Goal: Book appointment/travel/reservation

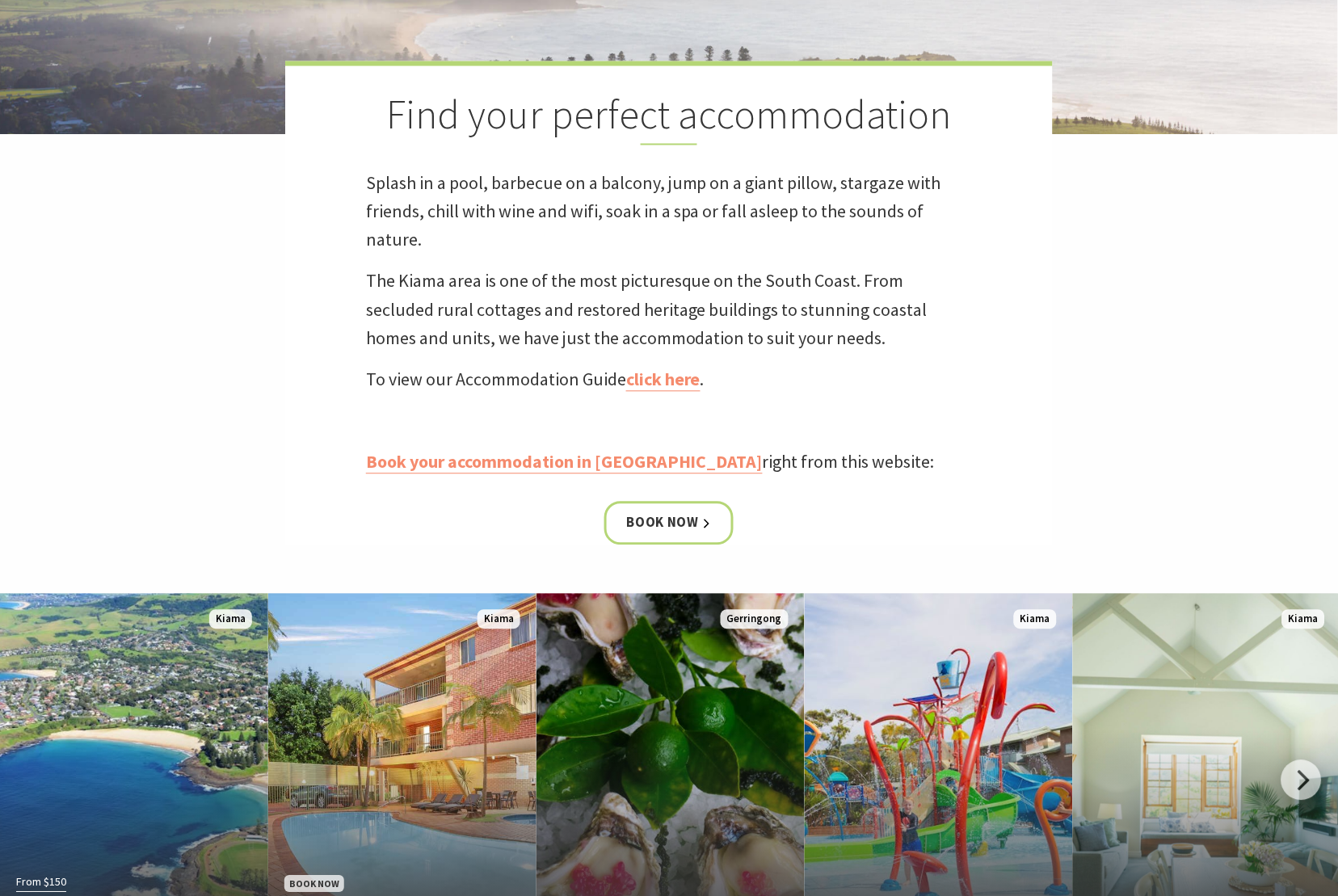
scroll to position [754, 0]
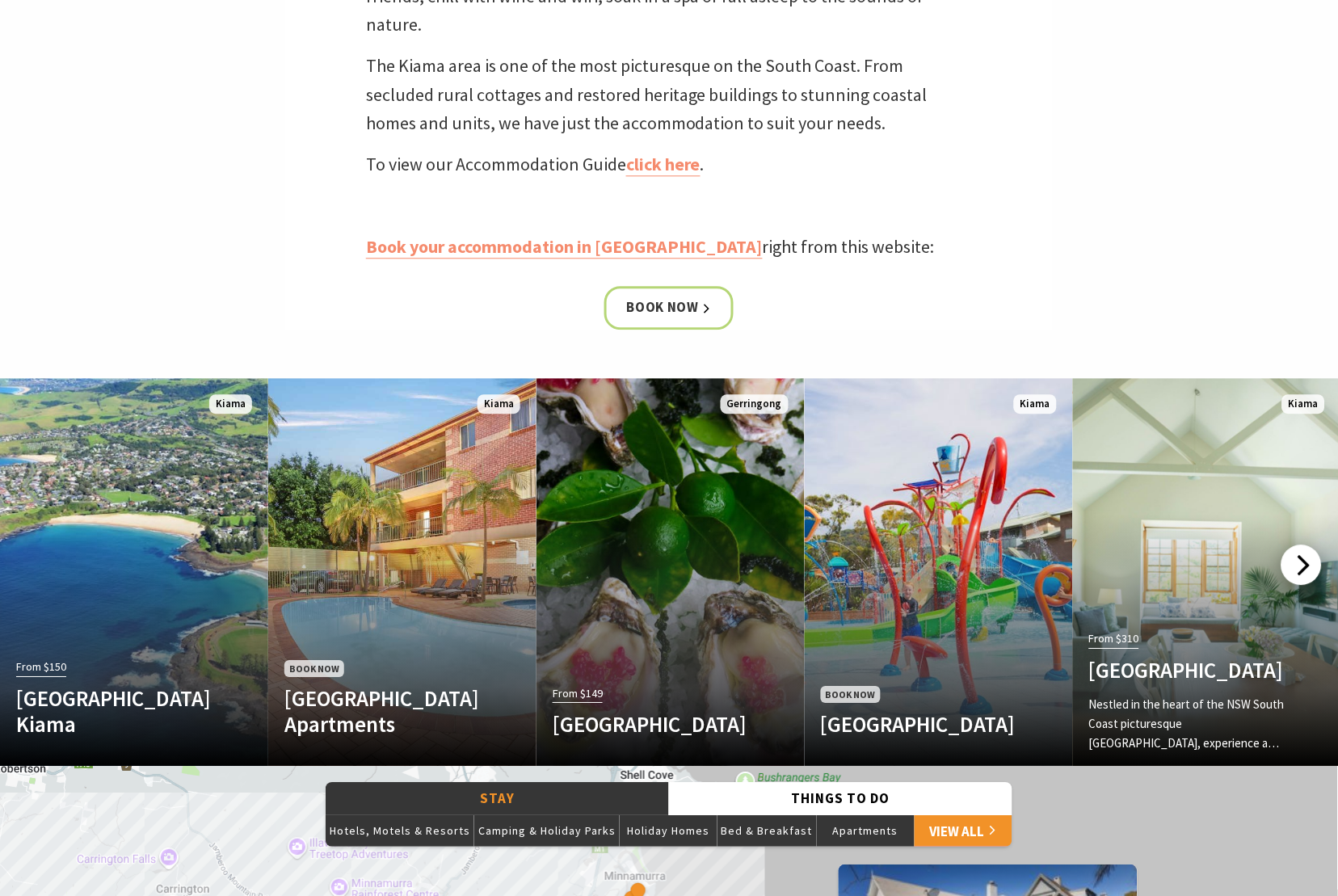
click at [1308, 566] on div at bounding box center [1301, 565] width 40 height 40
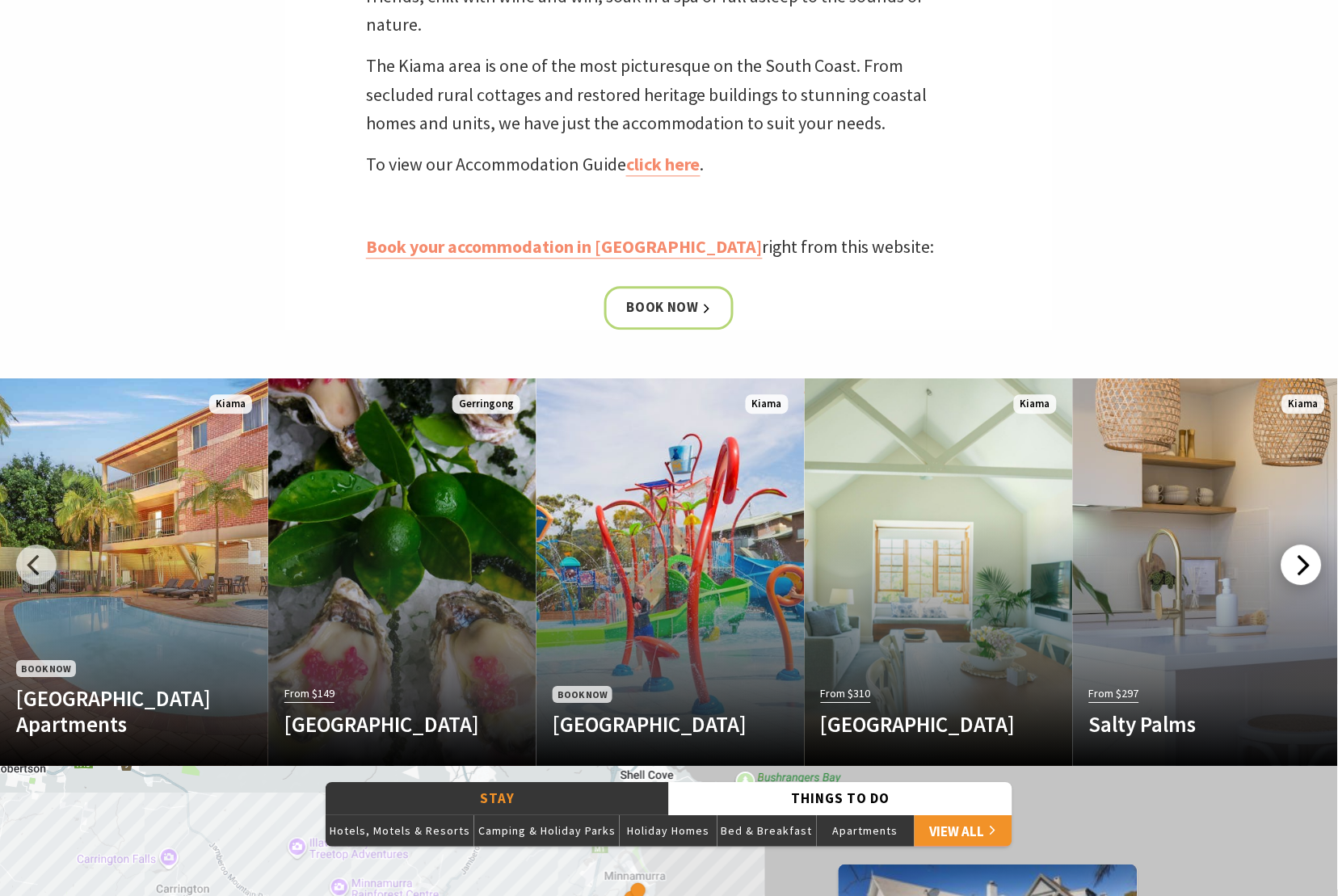
click at [1308, 566] on div at bounding box center [1301, 565] width 40 height 40
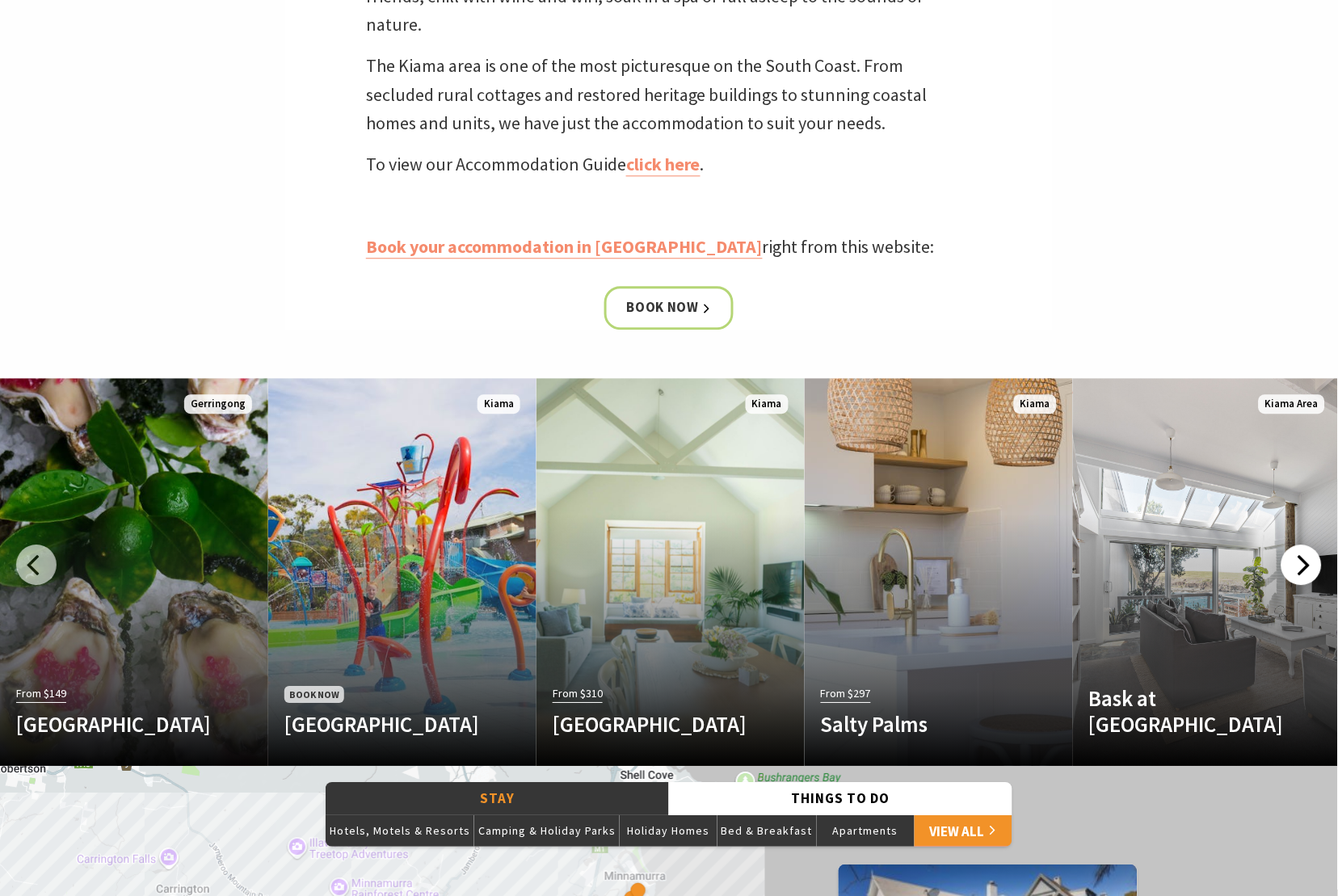
click at [1308, 566] on div at bounding box center [1301, 565] width 40 height 40
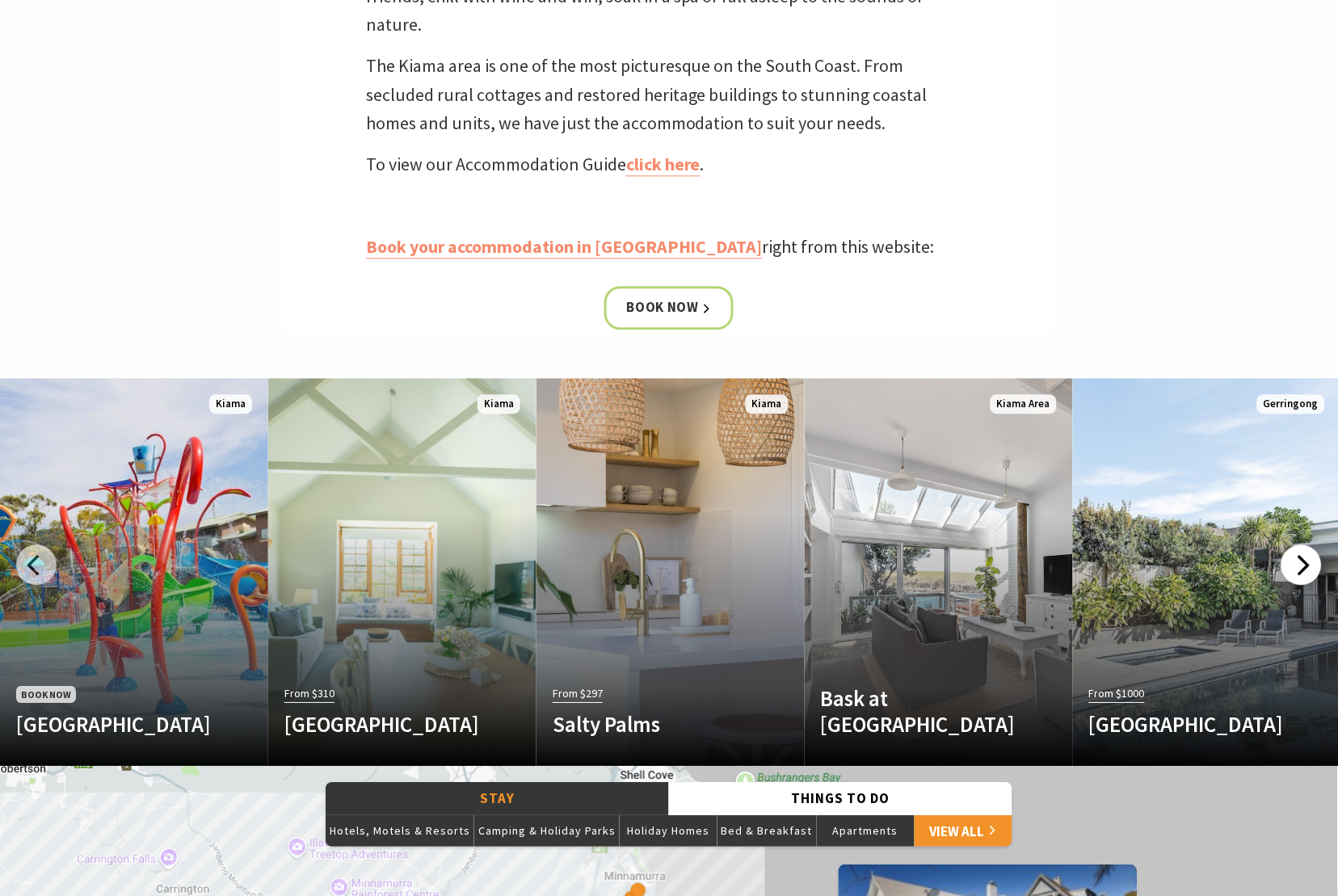
click at [1308, 566] on div at bounding box center [1301, 565] width 40 height 40
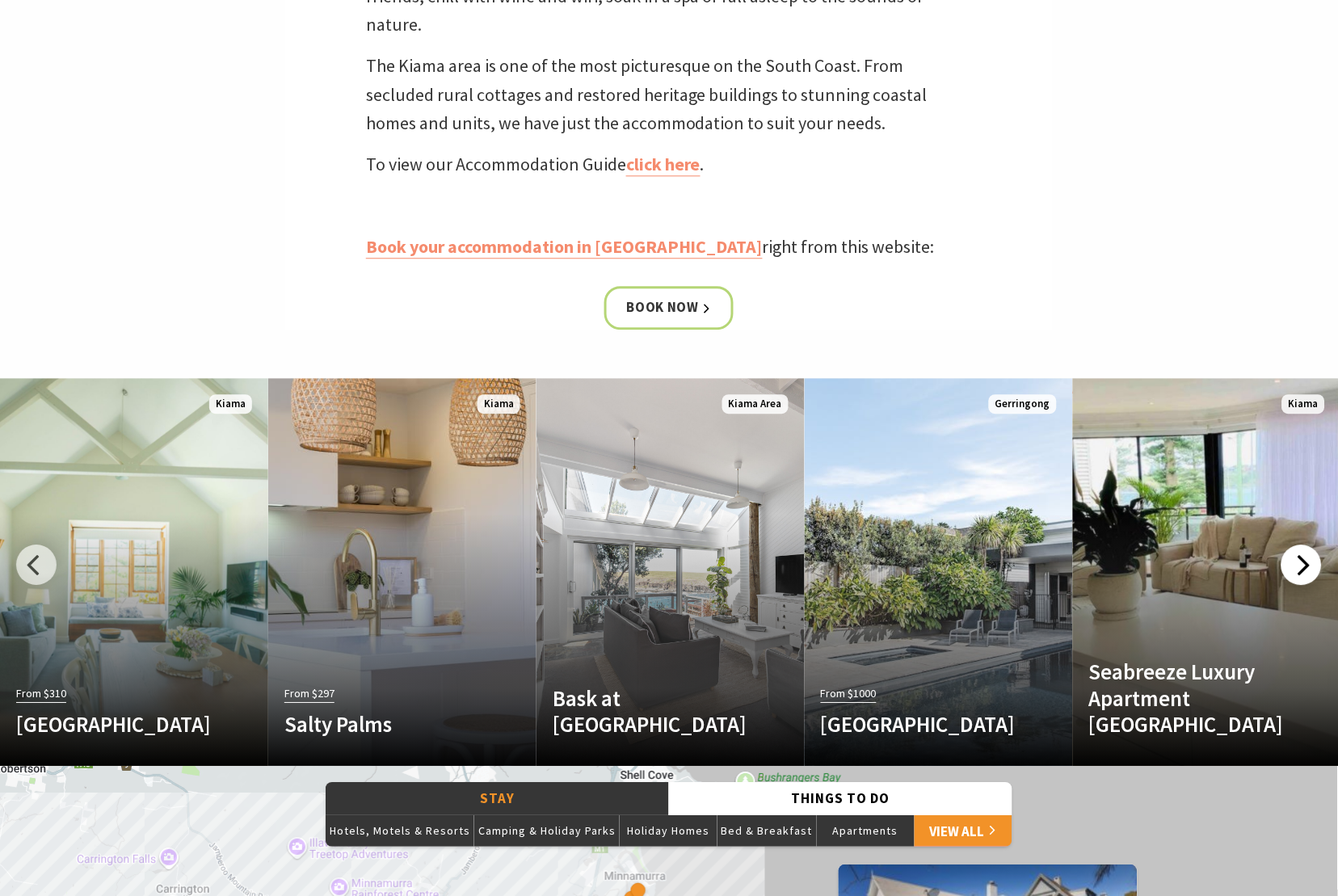
click at [1306, 566] on div at bounding box center [1301, 565] width 40 height 40
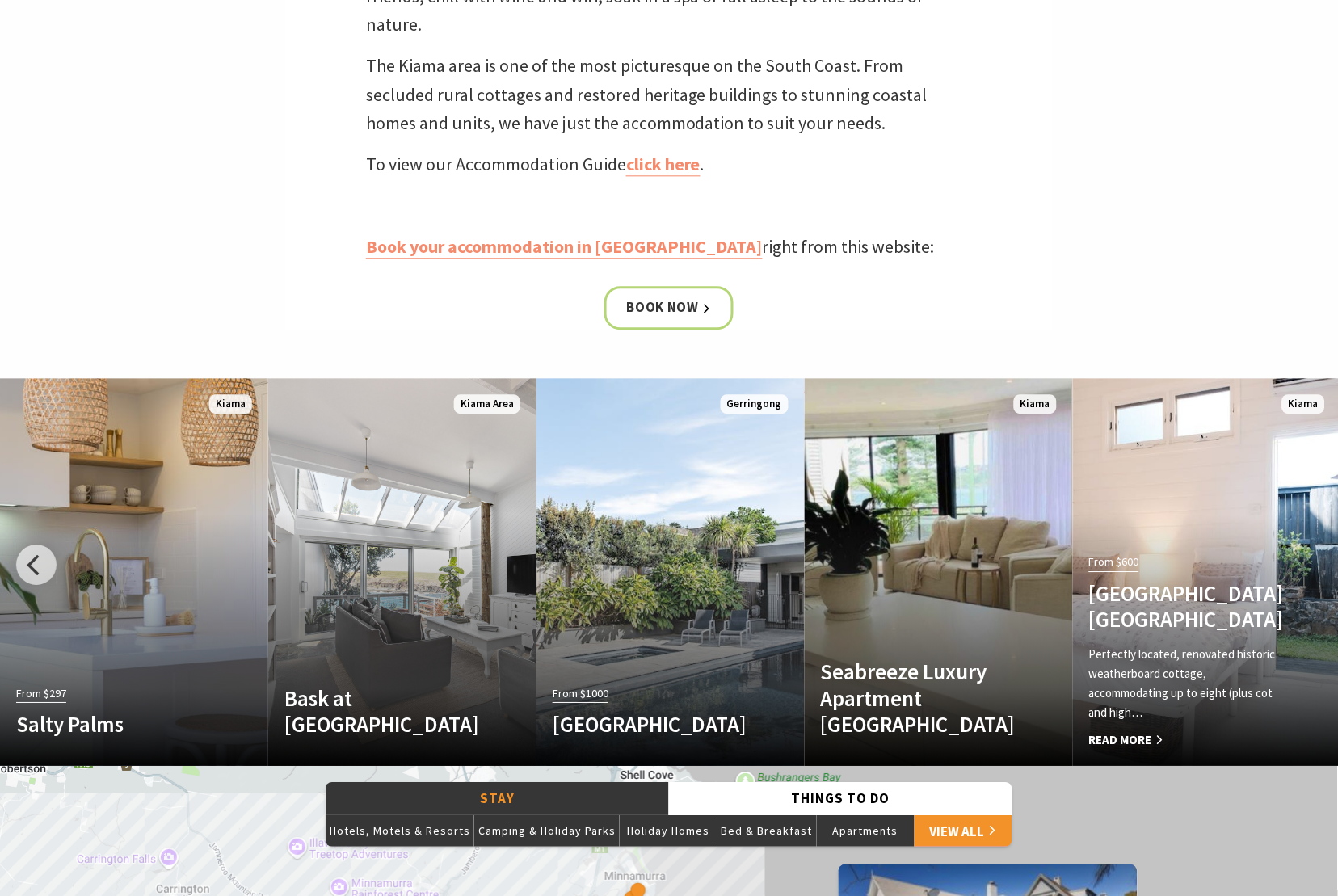
click at [1306, 566] on link "From $600 Driftwood Beach House Kiama Perfectly located, renovated historic wea…" at bounding box center [1207, 572] width 268 height 388
